Goal: Transaction & Acquisition: Purchase product/service

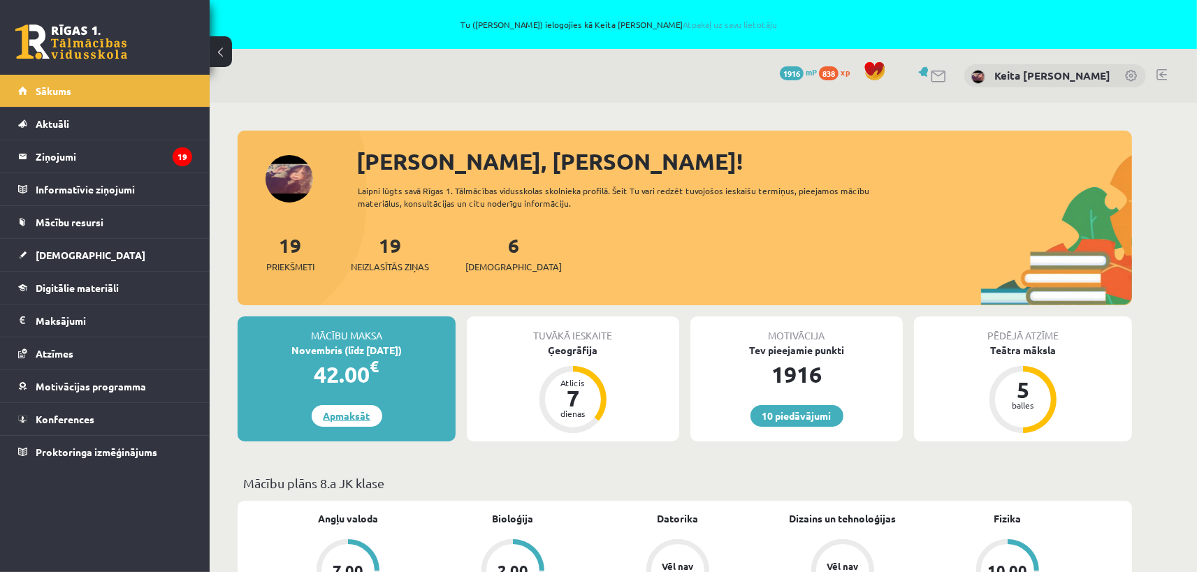
click at [347, 414] on link "Apmaksāt" at bounding box center [347, 416] width 71 height 22
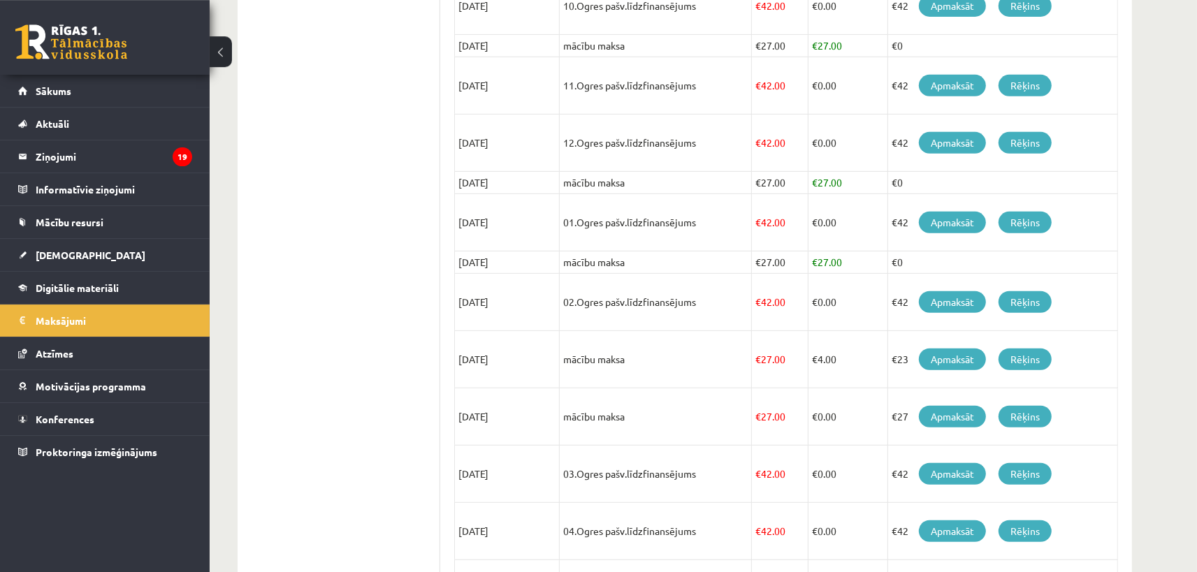
scroll to position [538, 0]
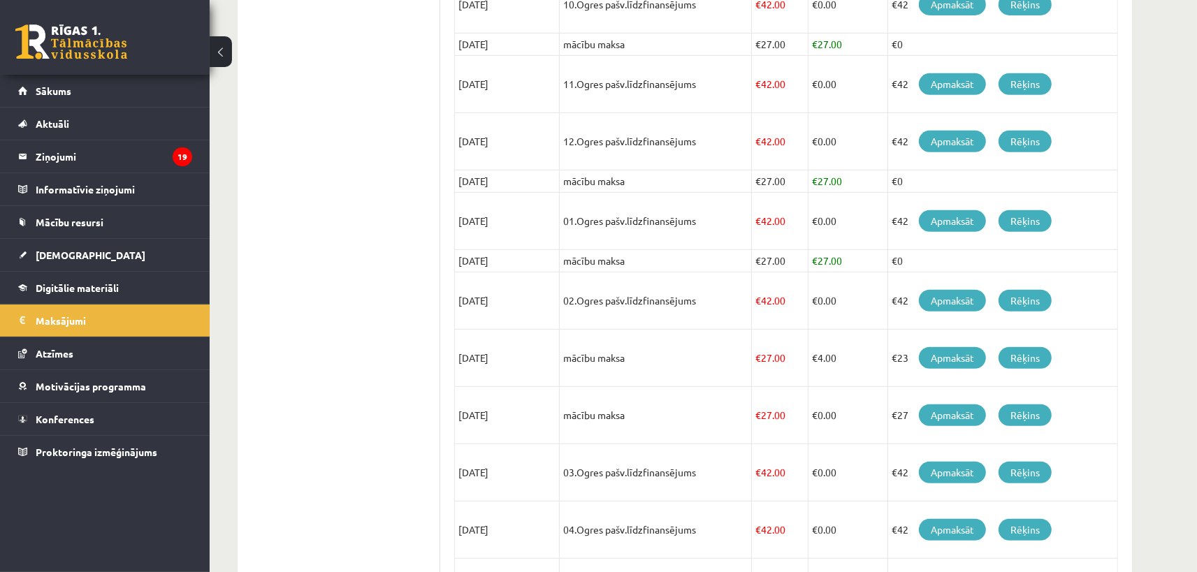
drag, startPoint x: 892, startPoint y: 357, endPoint x: 911, endPoint y: 359, distance: 18.9
click at [911, 359] on td "€23 Apmaksāt Rēķins" at bounding box center [1003, 358] width 230 height 57
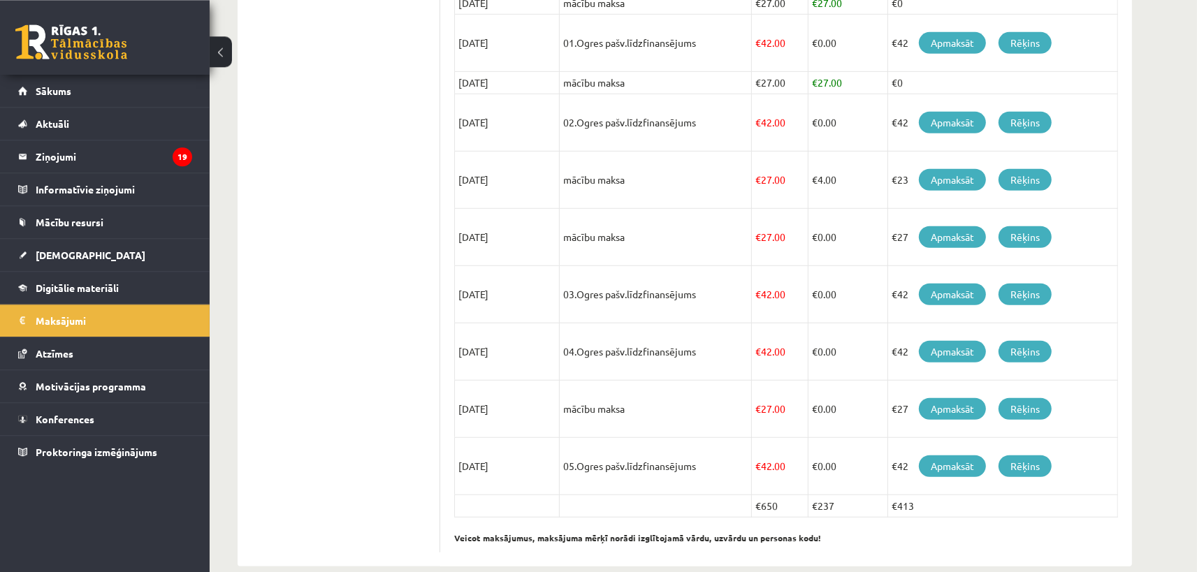
scroll to position [737, 0]
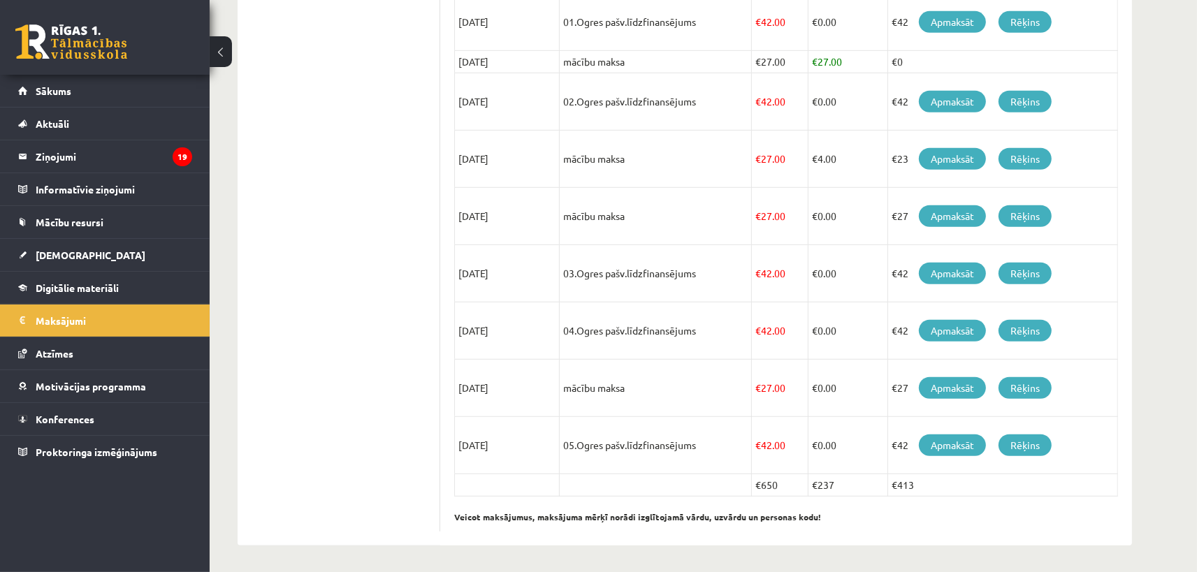
drag, startPoint x: 684, startPoint y: 458, endPoint x: 916, endPoint y: 455, distance: 232.8
click at [916, 455] on tr "[DATE] 05.Ogres pašv.līdzfinansējums € 42.00 € 0.00 €42 Apmaksāt Rēķins" at bounding box center [786, 445] width 663 height 57
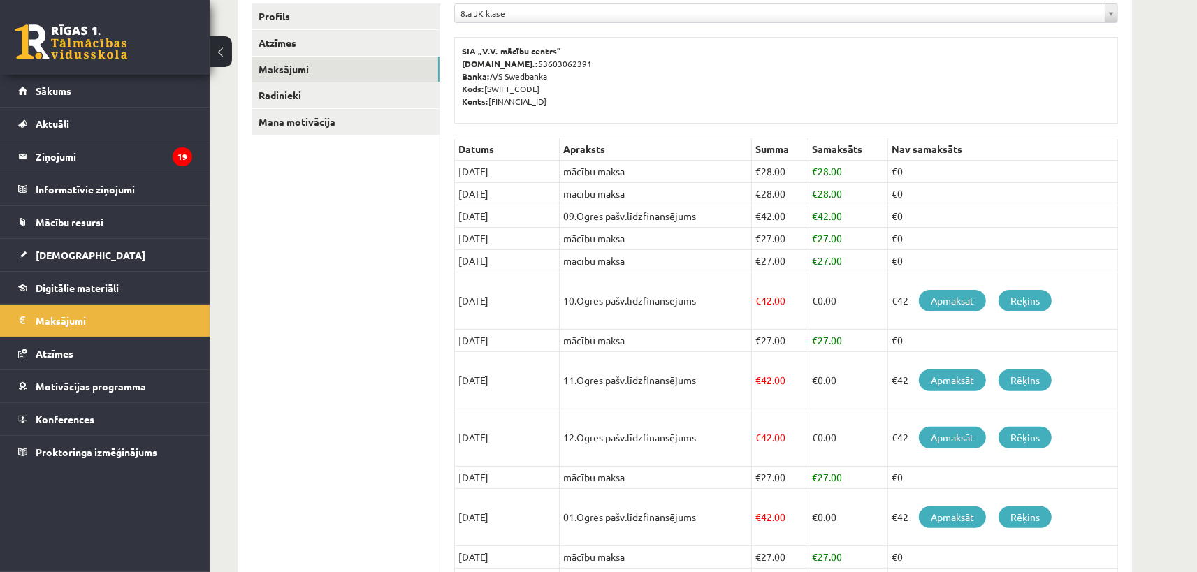
scroll to position [231, 0]
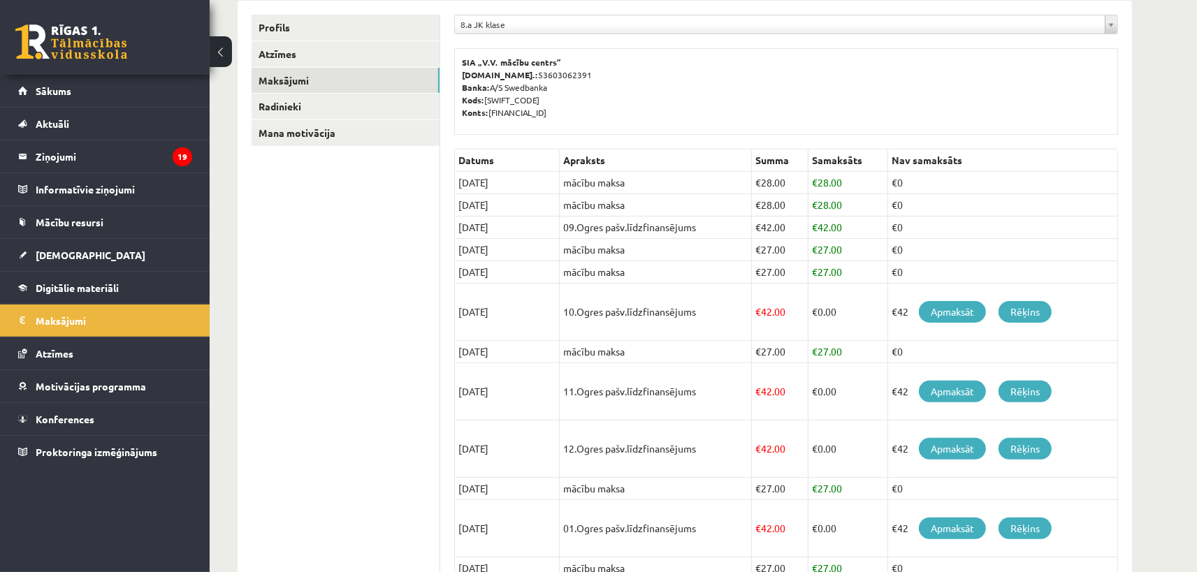
drag, startPoint x: 461, startPoint y: 205, endPoint x: 551, endPoint y: 208, distance: 90.2
click at [551, 208] on td "[DATE]" at bounding box center [507, 205] width 105 height 22
click at [739, 275] on td "mācību maksa" at bounding box center [656, 272] width 192 height 22
drag, startPoint x: 811, startPoint y: 179, endPoint x: 879, endPoint y: 189, distance: 68.5
click at [879, 189] on td "€ 28.00" at bounding box center [849, 183] width 80 height 22
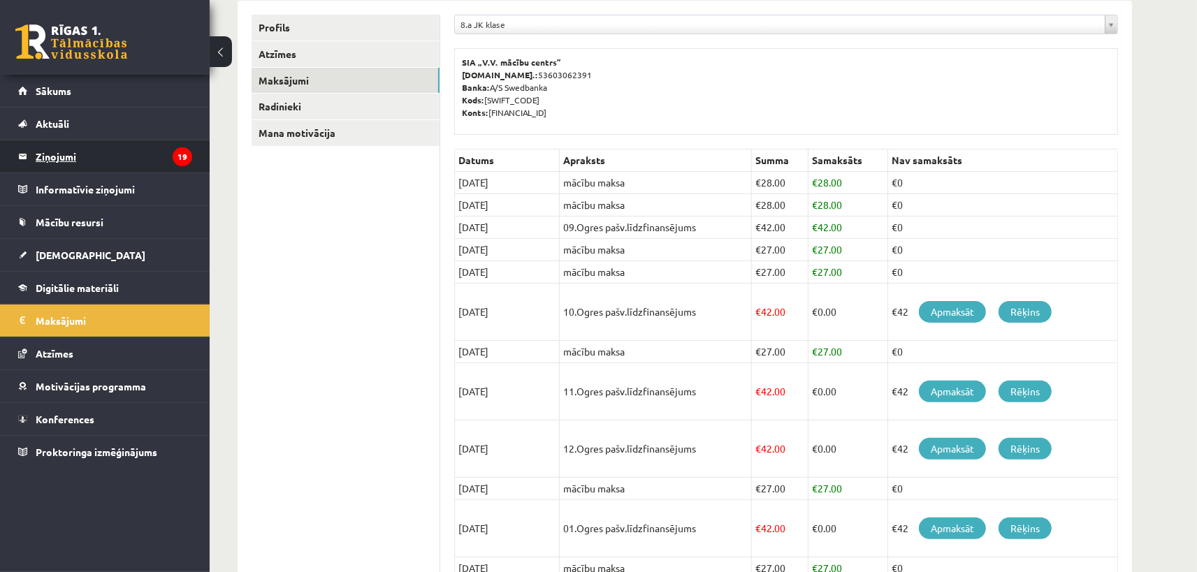
click at [60, 154] on legend "Ziņojumi 19" at bounding box center [114, 156] width 157 height 32
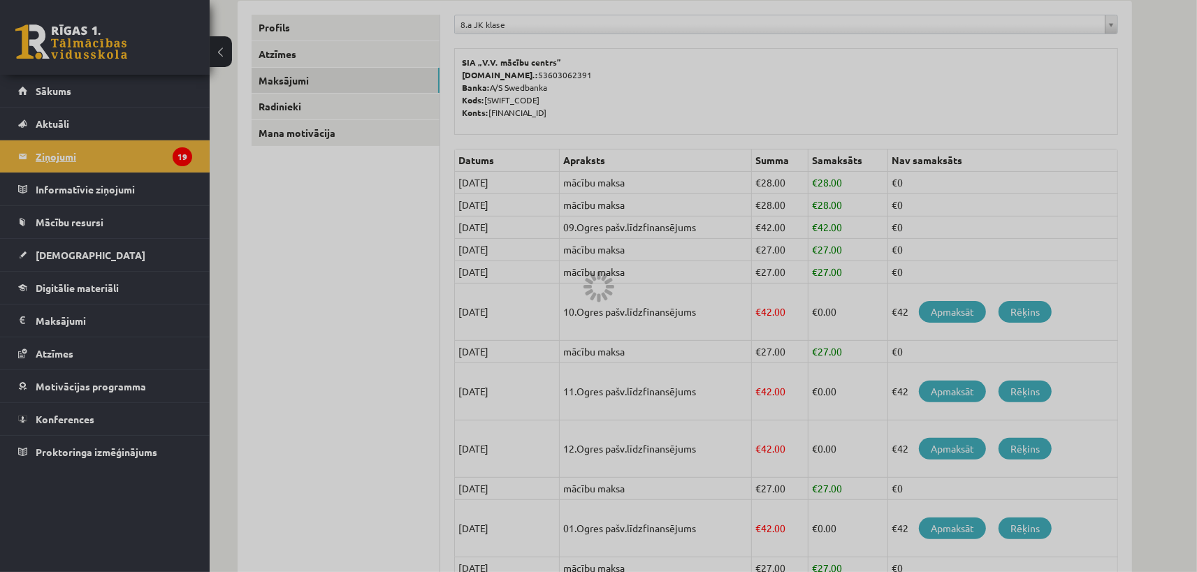
scroll to position [48, 0]
